Goal: Task Accomplishment & Management: Manage account settings

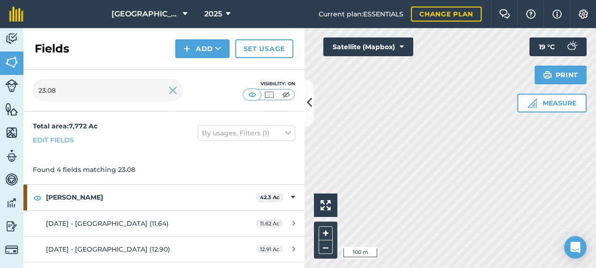
click at [0, 85] on html "Footlands Farm 2025 Current plan : ESSENTIALS Change plan Farm Chat Help Info S…" at bounding box center [298, 134] width 596 height 268
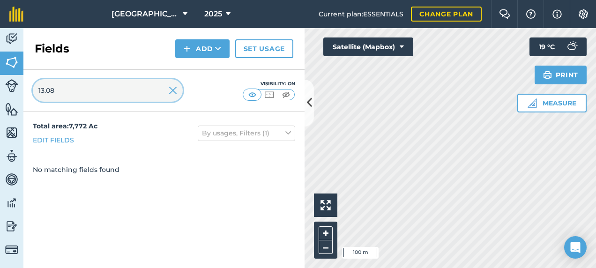
drag, startPoint x: 76, startPoint y: 89, endPoint x: 30, endPoint y: 92, distance: 46.5
click at [30, 92] on div "13.08 Visibility: On" at bounding box center [163, 91] width 281 height 42
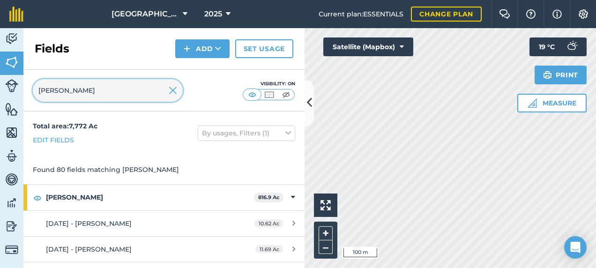
type input "[PERSON_NAME]"
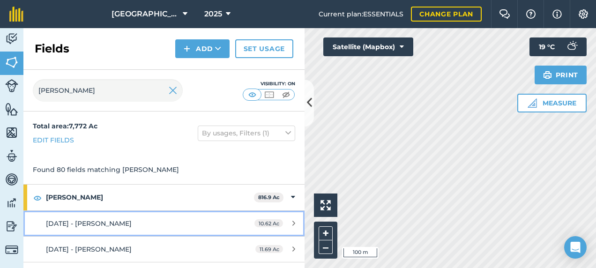
click at [112, 225] on div "[DATE] - [PERSON_NAME]" at bounding box center [134, 224] width 176 height 10
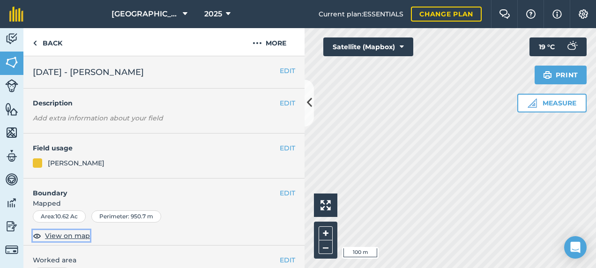
click at [81, 240] on span "View on map" at bounding box center [67, 236] width 45 height 10
click at [308, 102] on icon at bounding box center [309, 103] width 5 height 16
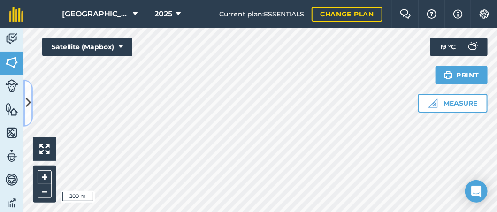
click at [32, 97] on button at bounding box center [27, 103] width 9 height 47
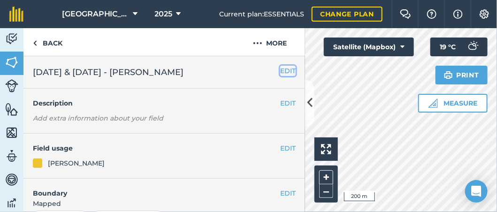
click at [280, 73] on button "EDIT" at bounding box center [287, 71] width 15 height 10
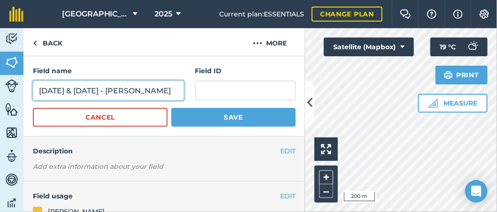
drag, startPoint x: 124, startPoint y: 89, endPoint x: -11, endPoint y: 81, distance: 135.8
click at [0, 81] on html "Footlands Farm 2025 Current plan : ESSENTIALS Change plan Farm Chat Help Info S…" at bounding box center [248, 106] width 497 height 212
drag, startPoint x: 157, startPoint y: 95, endPoint x: 15, endPoint y: 86, distance: 142.4
click at [15, 86] on div "Activity Fields Livestock Features Maps Team Vehicles Data Reporting Billing Tu…" at bounding box center [248, 120] width 497 height 184
type input "[DATE] & [DATE] - [PERSON_NAME]"
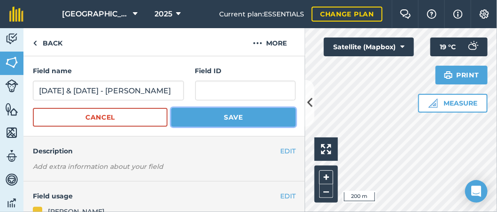
click at [257, 117] on button "Save" at bounding box center [233, 117] width 124 height 19
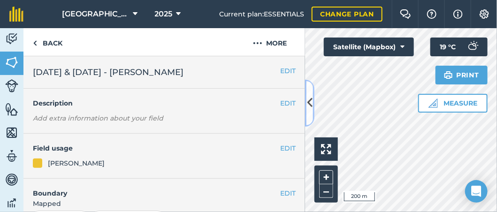
click at [311, 96] on icon at bounding box center [309, 103] width 5 height 16
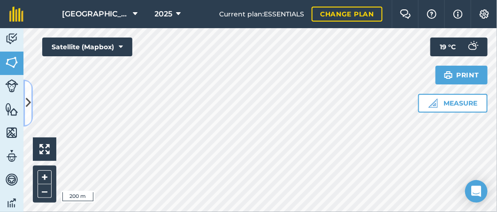
drag, startPoint x: 32, startPoint y: 99, endPoint x: 41, endPoint y: 100, distance: 8.9
click at [32, 99] on button at bounding box center [27, 103] width 9 height 47
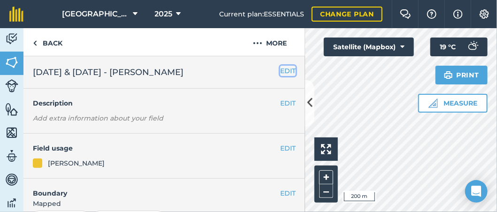
click at [281, 69] on button "EDIT" at bounding box center [287, 71] width 15 height 10
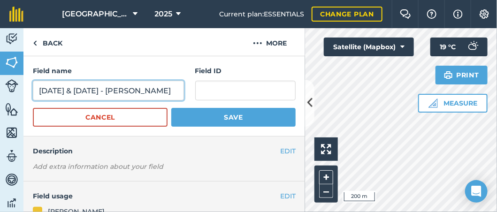
drag, startPoint x: 126, startPoint y: 90, endPoint x: 0, endPoint y: 92, distance: 125.7
click at [0, 91] on html "Footlands Farm 2025 Current plan : ESSENTIALS Change plan Farm Chat Help Info S…" at bounding box center [248, 106] width 497 height 212
paste input "[DATE] & [DATE] - [PERSON_NAME]"
type input "[DATE] & [DATE] - M [PERSON_NAME] - M [PERSON_NAME]"
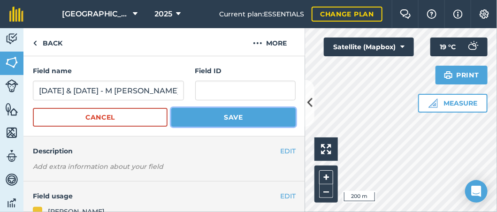
click at [192, 123] on button "Save" at bounding box center [233, 117] width 124 height 19
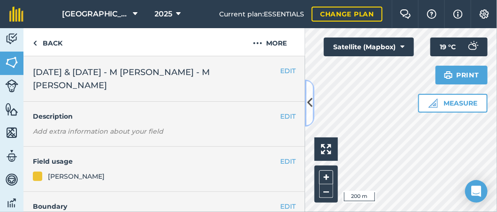
click at [311, 100] on icon at bounding box center [309, 103] width 5 height 16
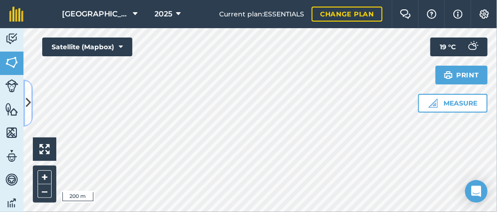
click at [27, 98] on icon at bounding box center [28, 103] width 5 height 16
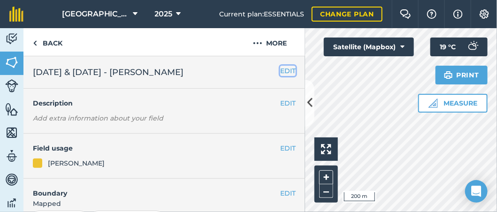
click at [281, 75] on button "EDIT" at bounding box center [287, 71] width 15 height 10
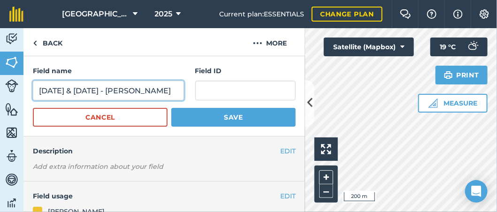
drag, startPoint x: 125, startPoint y: 91, endPoint x: 7, endPoint y: 94, distance: 118.2
click at [8, 92] on div "Activity Fields Livestock Features Maps Team Vehicles Data Reporting Billing Tu…" at bounding box center [248, 120] width 497 height 184
paste input "1"
drag, startPoint x: 93, startPoint y: 92, endPoint x: -23, endPoint y: 100, distance: 116.1
click at [0, 100] on html "Footlands Farm 2025 Current plan : ESSENTIALS Change plan Farm Chat Help Info S…" at bounding box center [248, 106] width 497 height 212
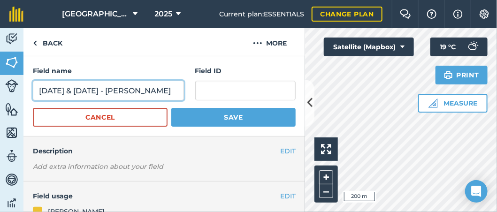
type input "[DATE] & [DATE] - [PERSON_NAME]"
click at [171, 108] on button "Save" at bounding box center [233, 117] width 124 height 19
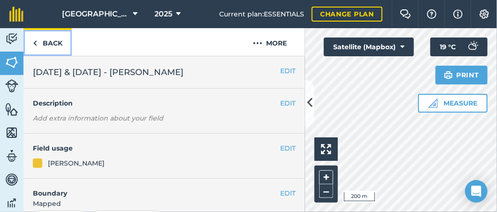
click at [43, 42] on link "Back" at bounding box center [47, 42] width 48 height 28
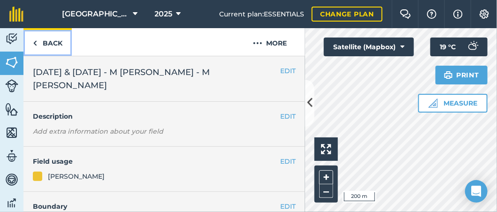
click at [64, 37] on link "Back" at bounding box center [47, 42] width 48 height 28
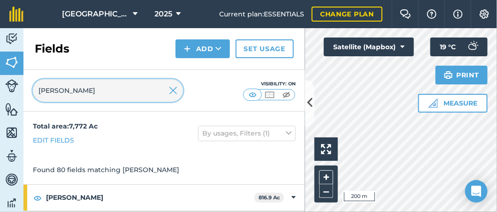
drag, startPoint x: 9, startPoint y: 84, endPoint x: -16, endPoint y: 84, distance: 25.3
click at [0, 84] on html "Footlands Farm 2025 Current plan : ESSENTIALS Change plan Farm Chat Help Info S…" at bounding box center [248, 106] width 497 height 212
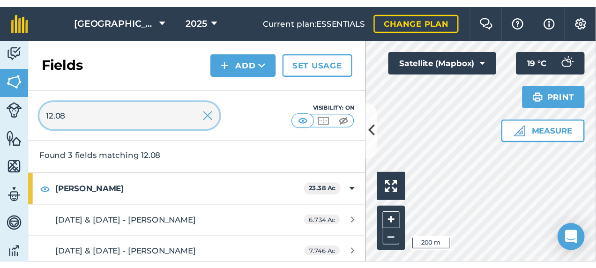
scroll to position [75, 0]
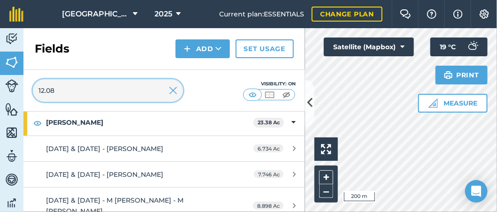
type input "12.08"
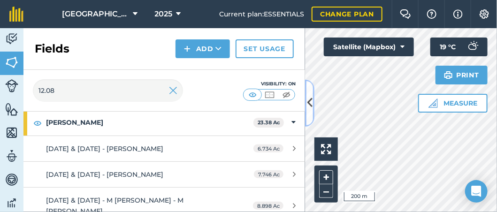
click at [309, 100] on icon at bounding box center [309, 103] width 5 height 16
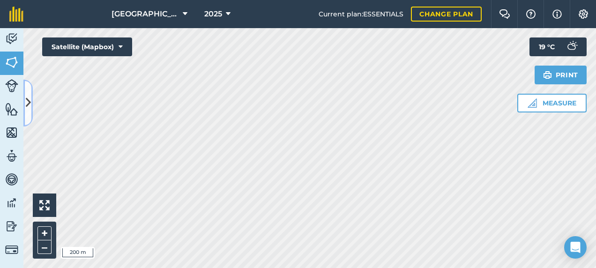
click at [31, 100] on button at bounding box center [27, 103] width 9 height 47
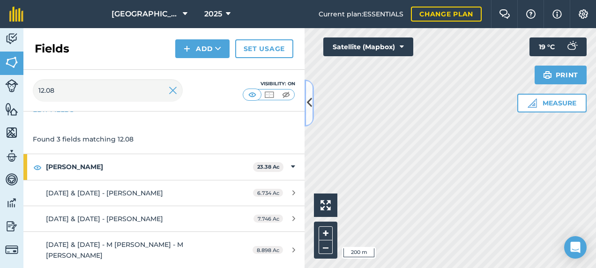
scroll to position [19, 0]
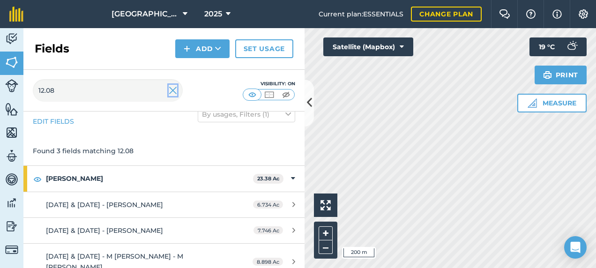
click at [173, 91] on img at bounding box center [173, 90] width 8 height 11
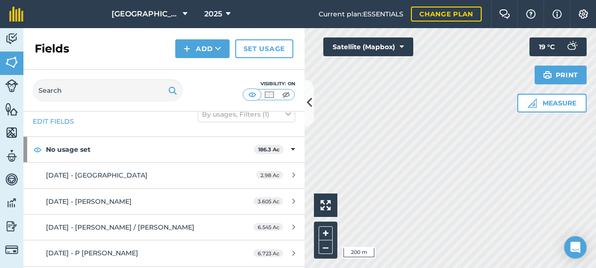
scroll to position [9625, 0]
